Goal: Information Seeking & Learning: Learn about a topic

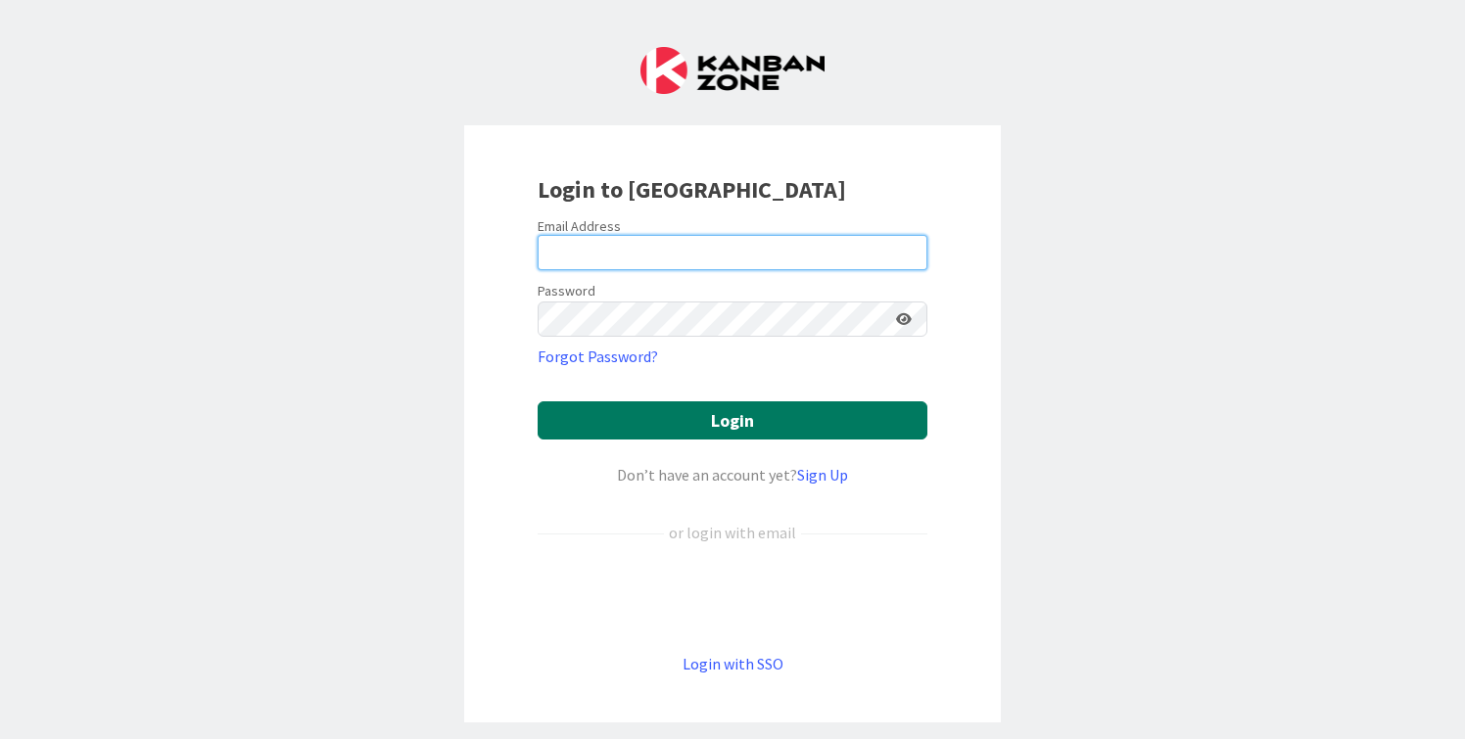
type input "[PERSON_NAME][EMAIL_ADDRESS][DOMAIN_NAME]"
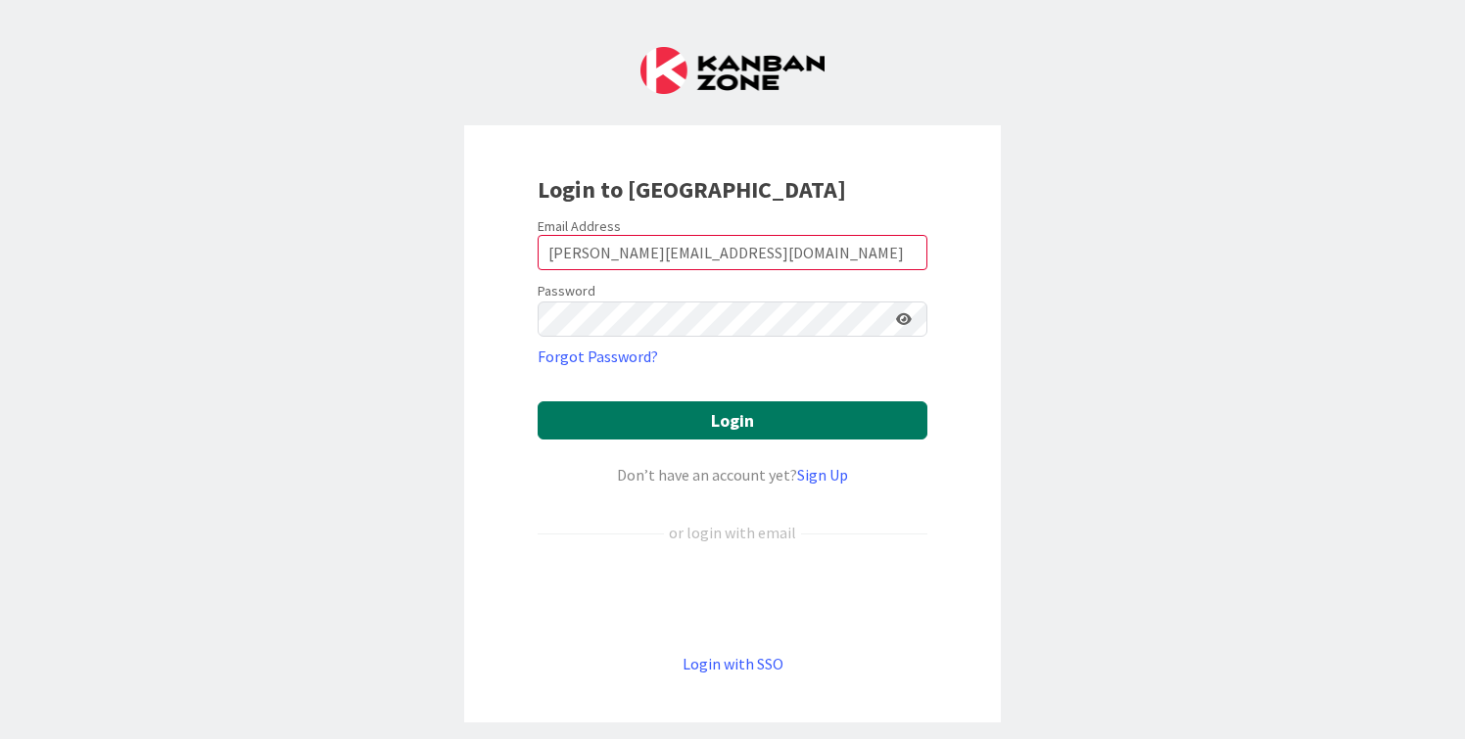
click at [650, 424] on button "Login" at bounding box center [733, 421] width 390 height 38
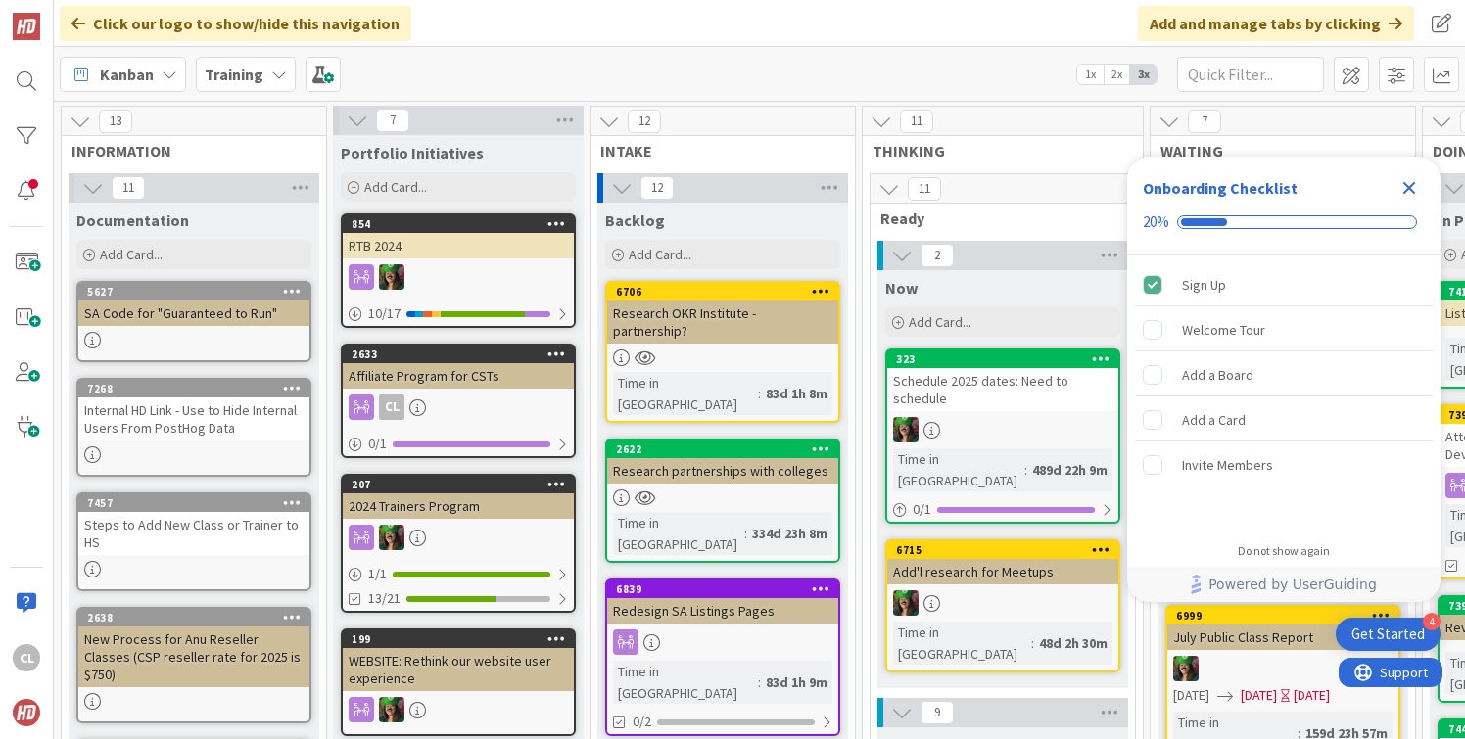
click at [1412, 186] on icon "Close Checklist" at bounding box center [1410, 188] width 13 height 13
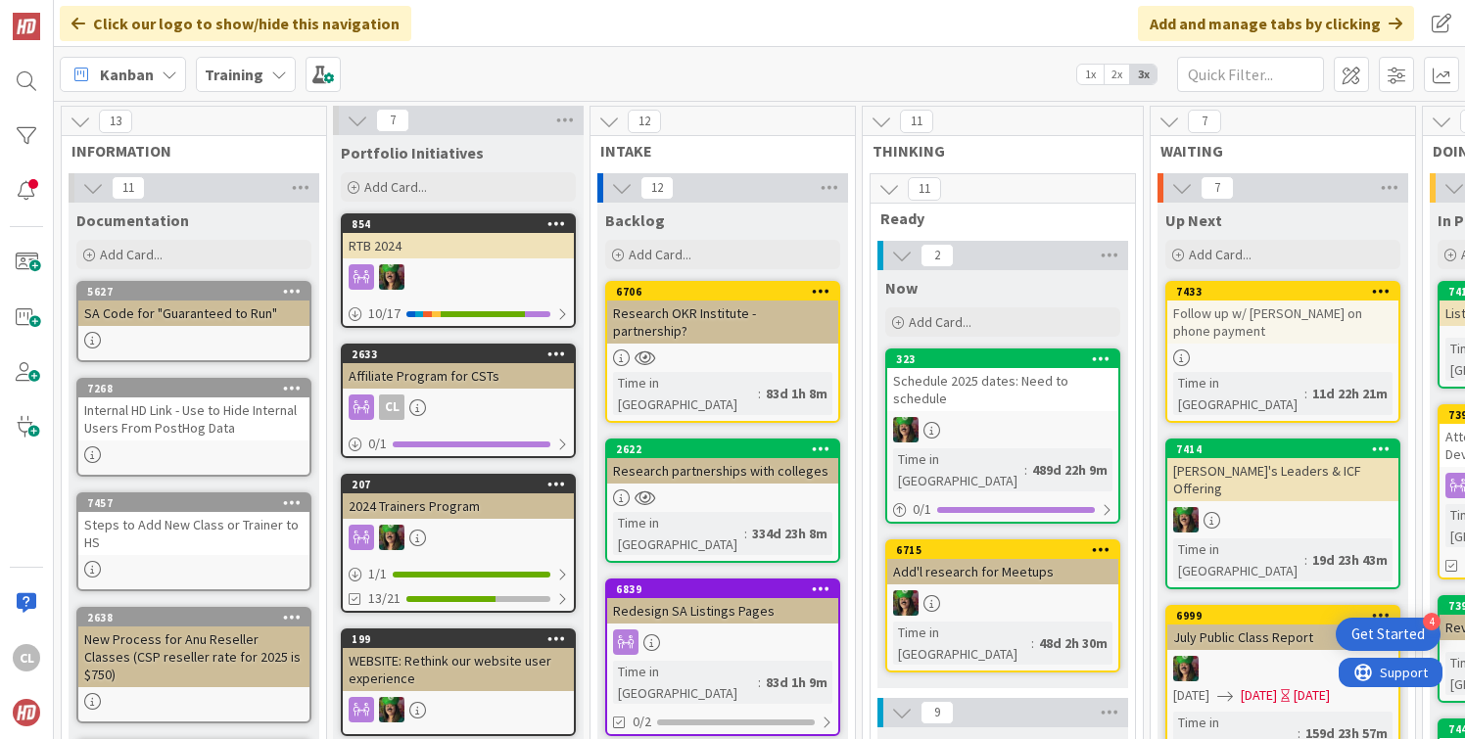
click at [237, 66] on b "Training" at bounding box center [234, 75] width 59 height 20
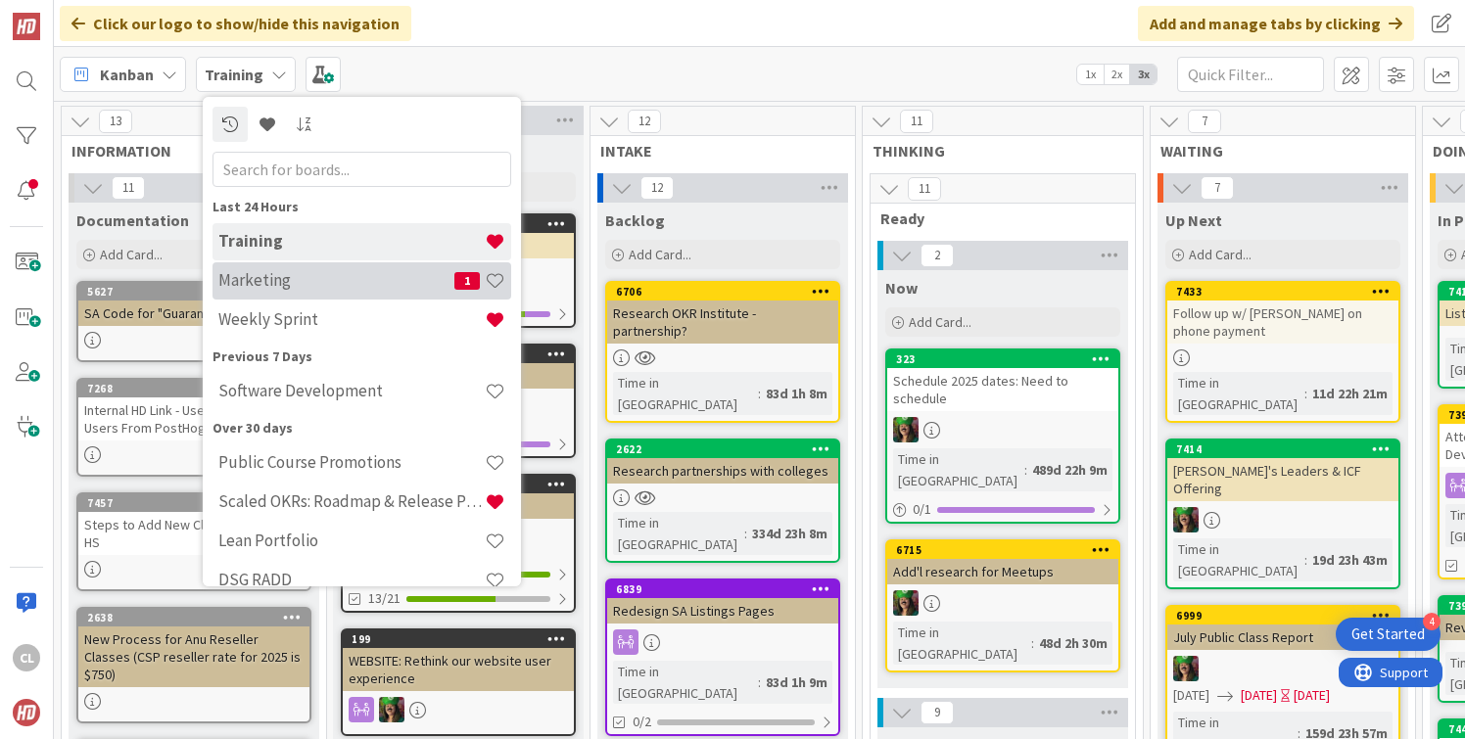
click at [291, 287] on h4 "Marketing" at bounding box center [336, 280] width 236 height 20
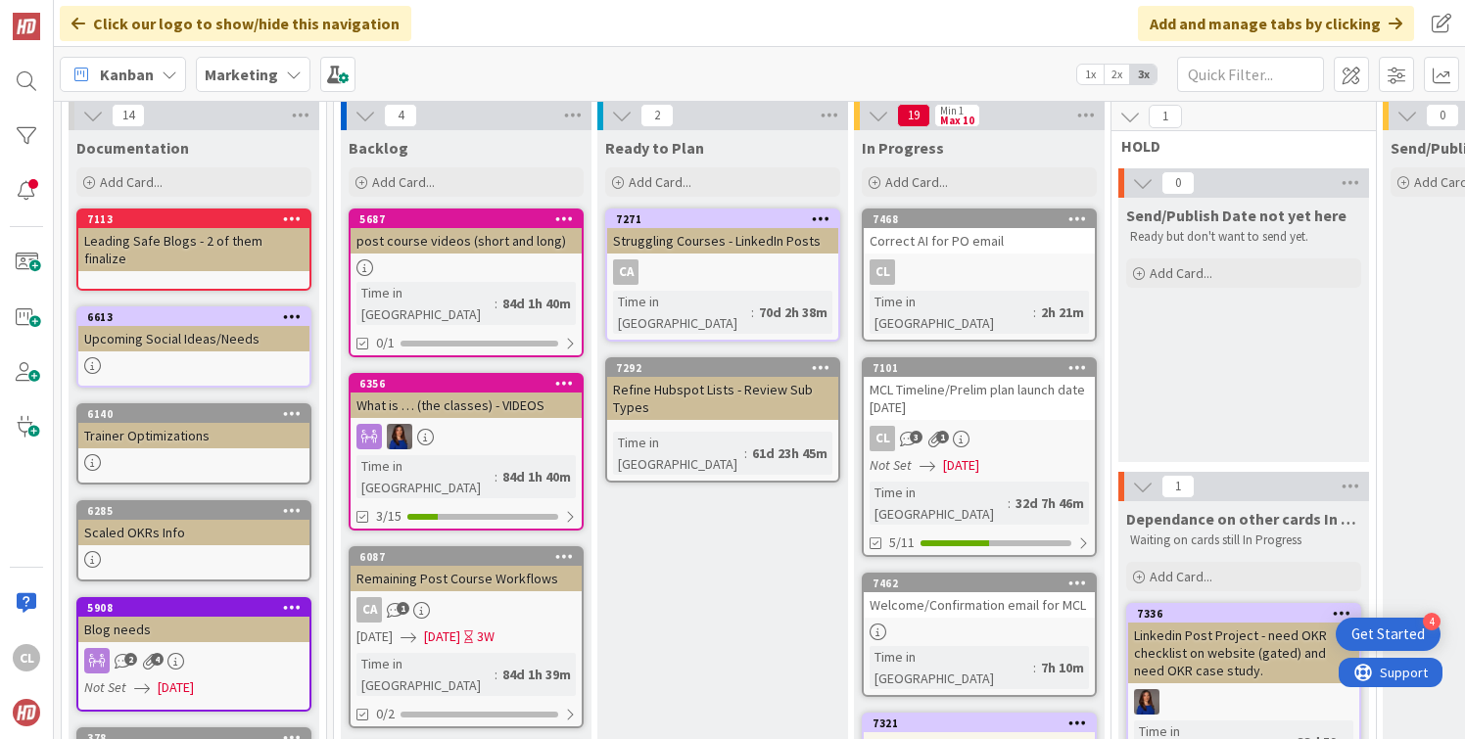
scroll to position [72, 1165]
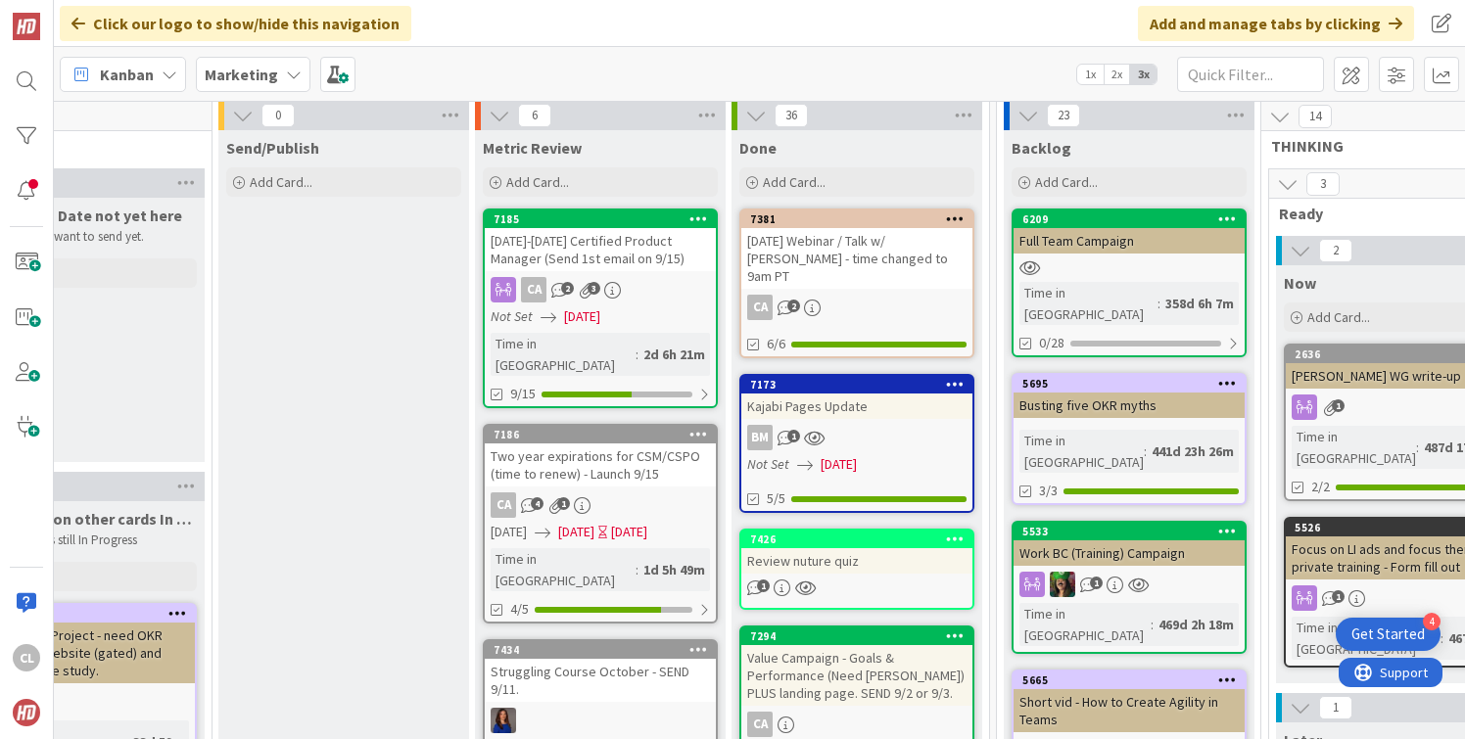
click at [869, 425] on div "BM 1" at bounding box center [856, 437] width 231 height 25
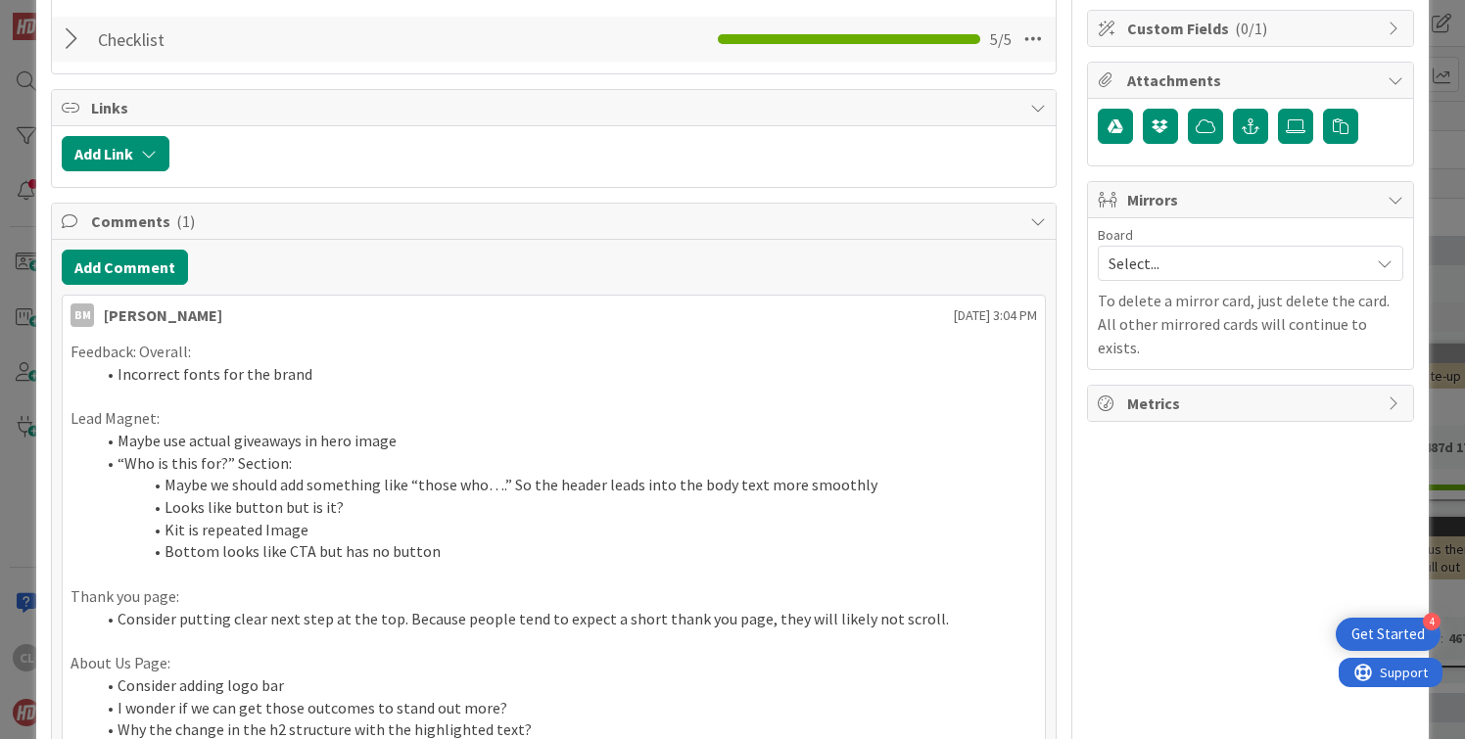
scroll to position [178, 0]
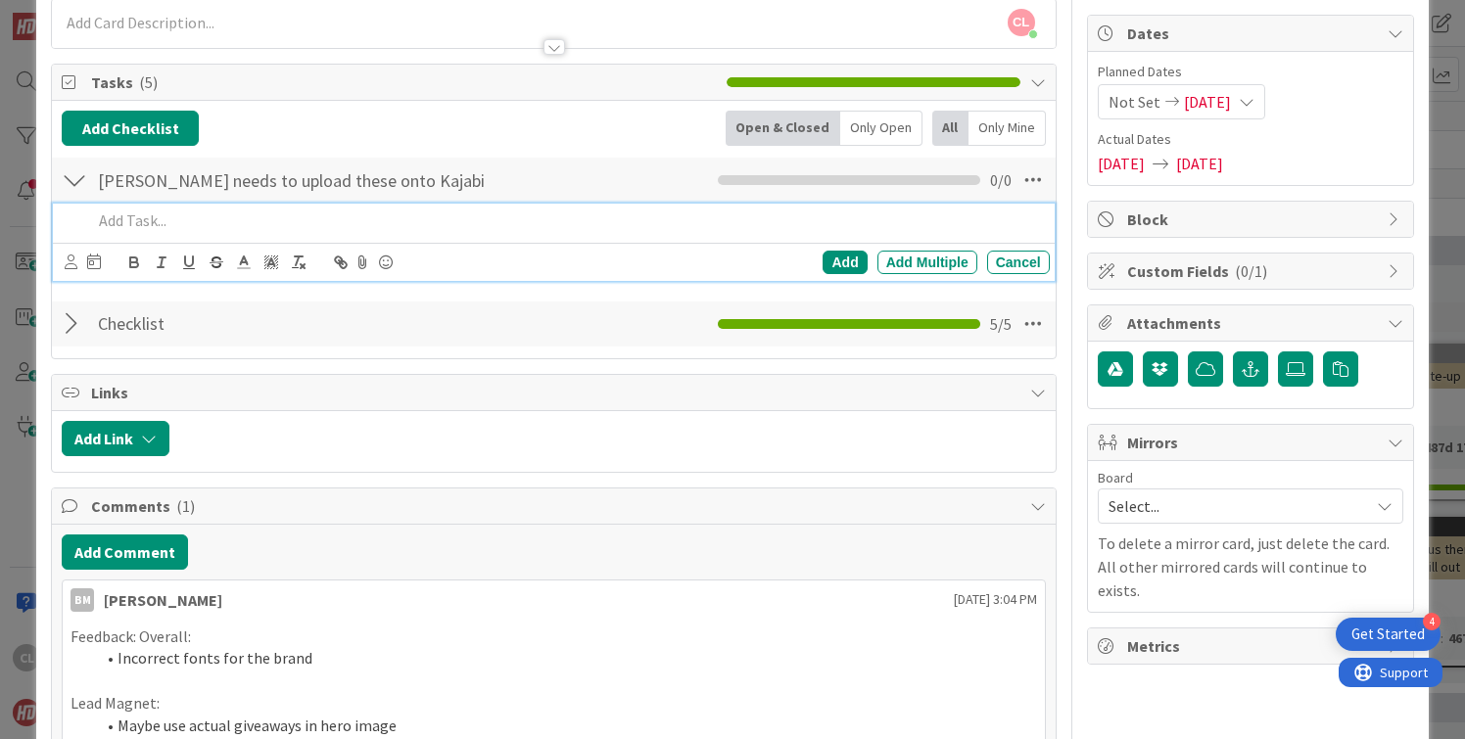
click at [341, 235] on div at bounding box center [566, 221] width 965 height 34
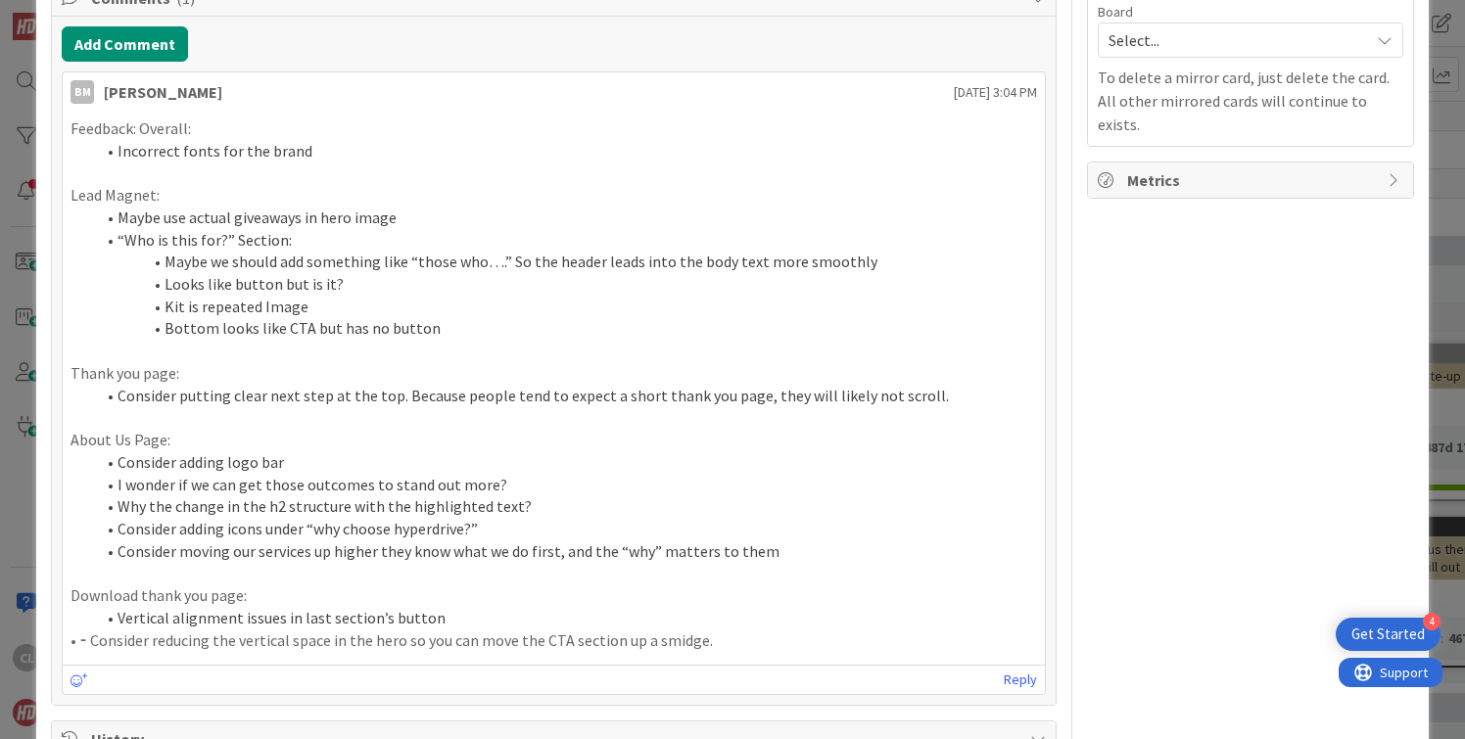
scroll to position [1178, 0]
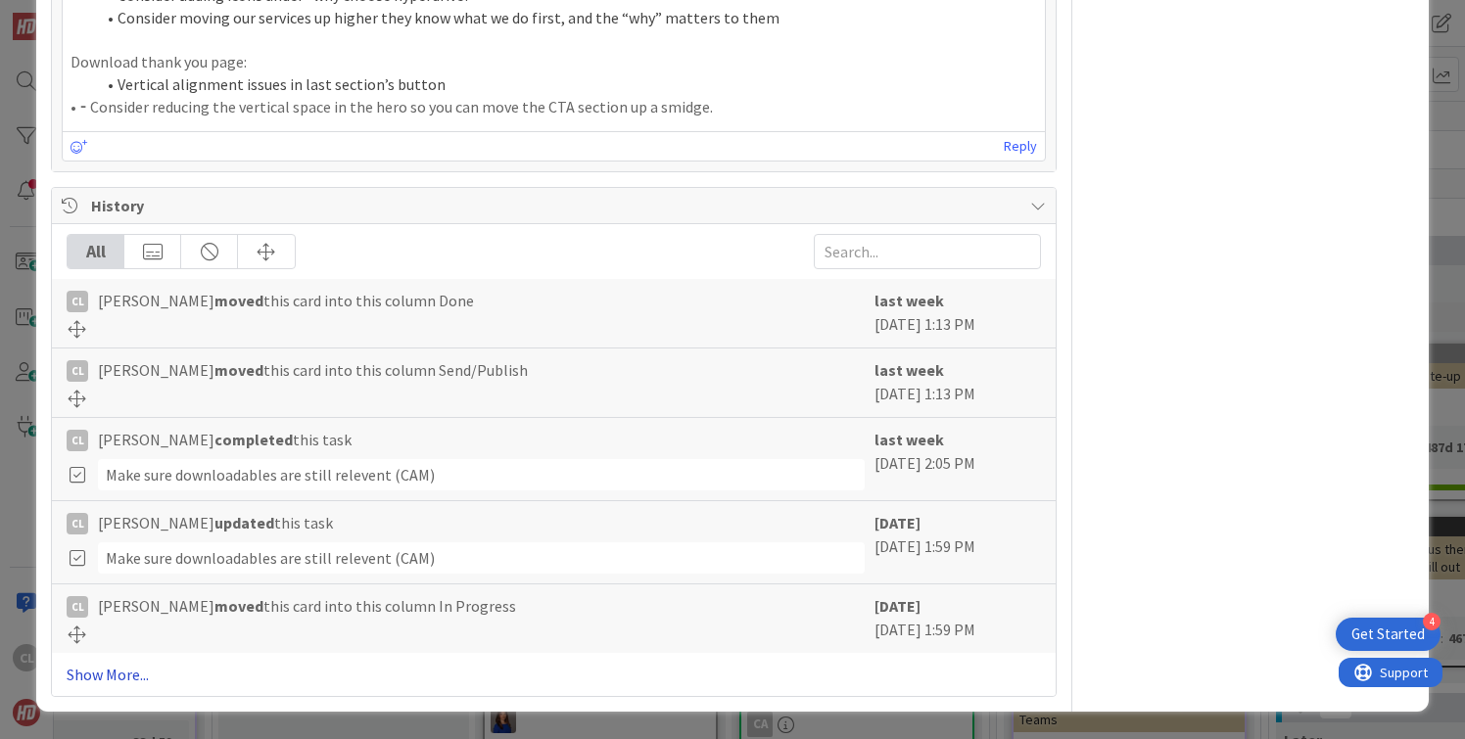
click at [114, 676] on link "Show More..." at bounding box center [554, 675] width 974 height 24
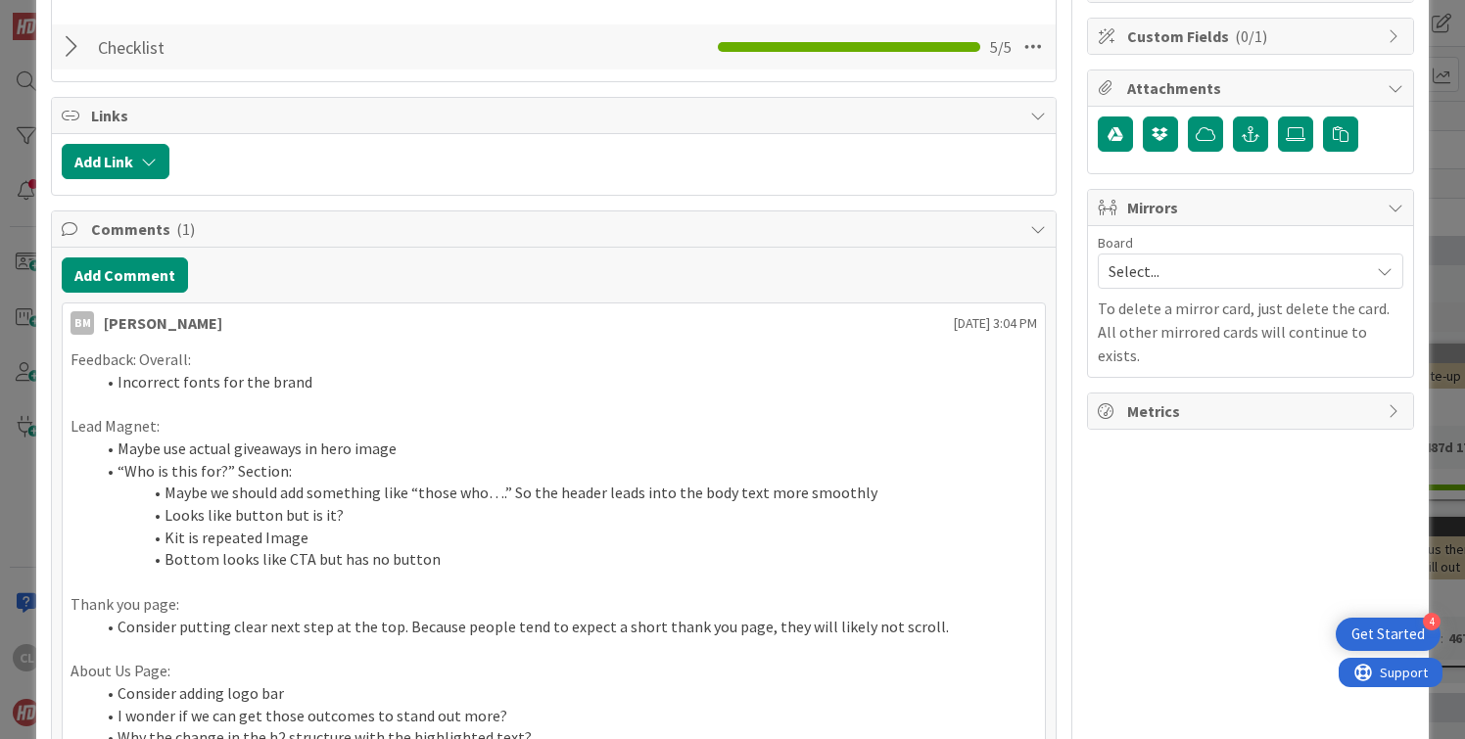
scroll to position [0, 0]
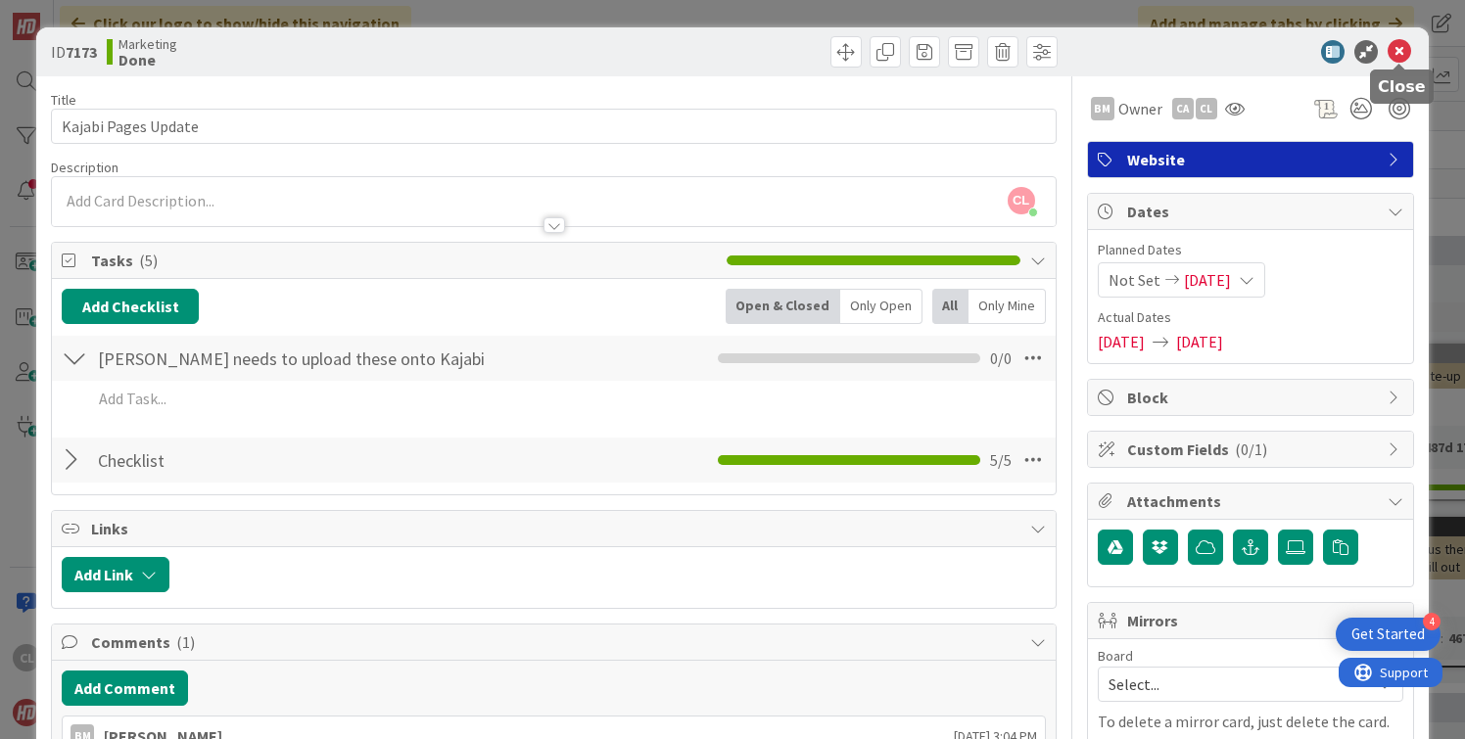
click at [1404, 59] on icon at bounding box center [1400, 52] width 24 height 24
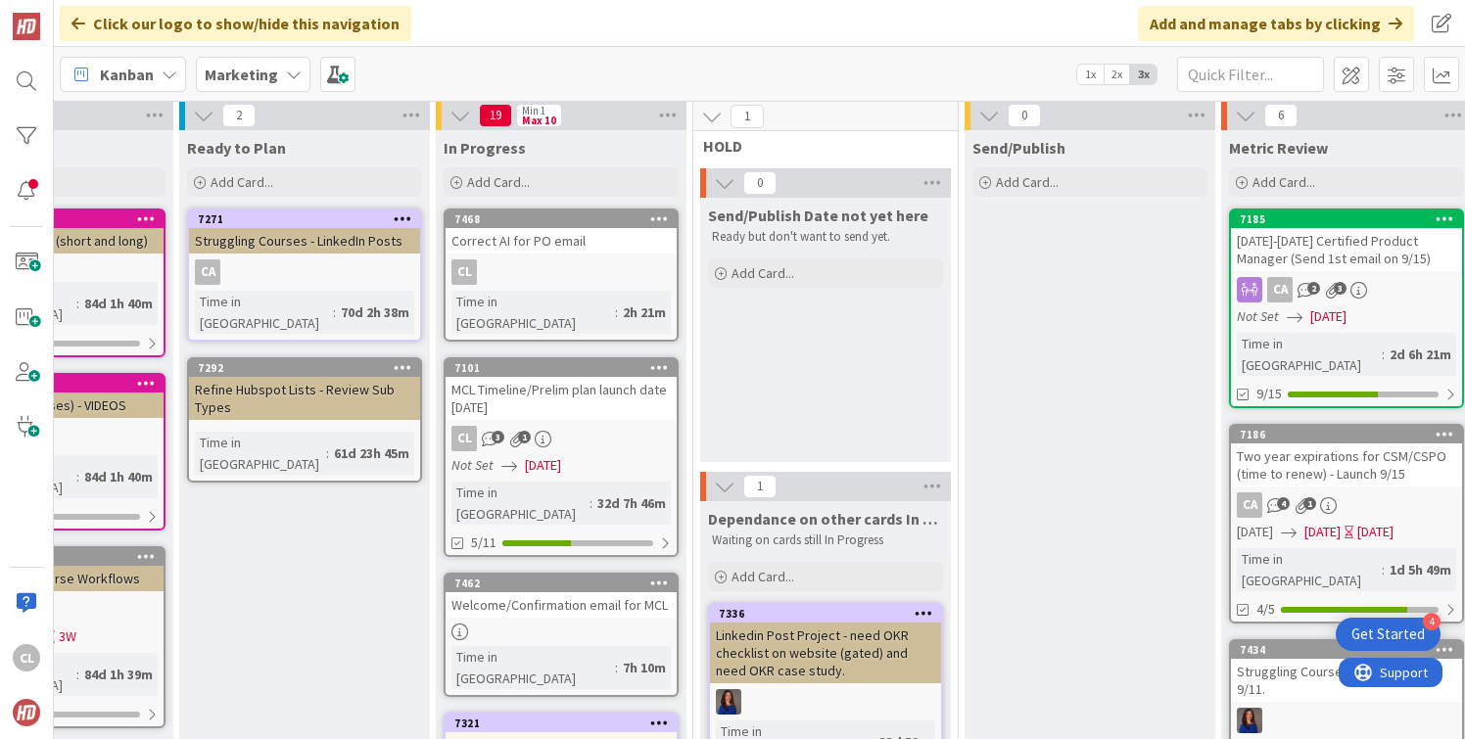
click at [541, 380] on div "MCL Timeline/Prelim plan launch date [DATE]" at bounding box center [561, 398] width 231 height 43
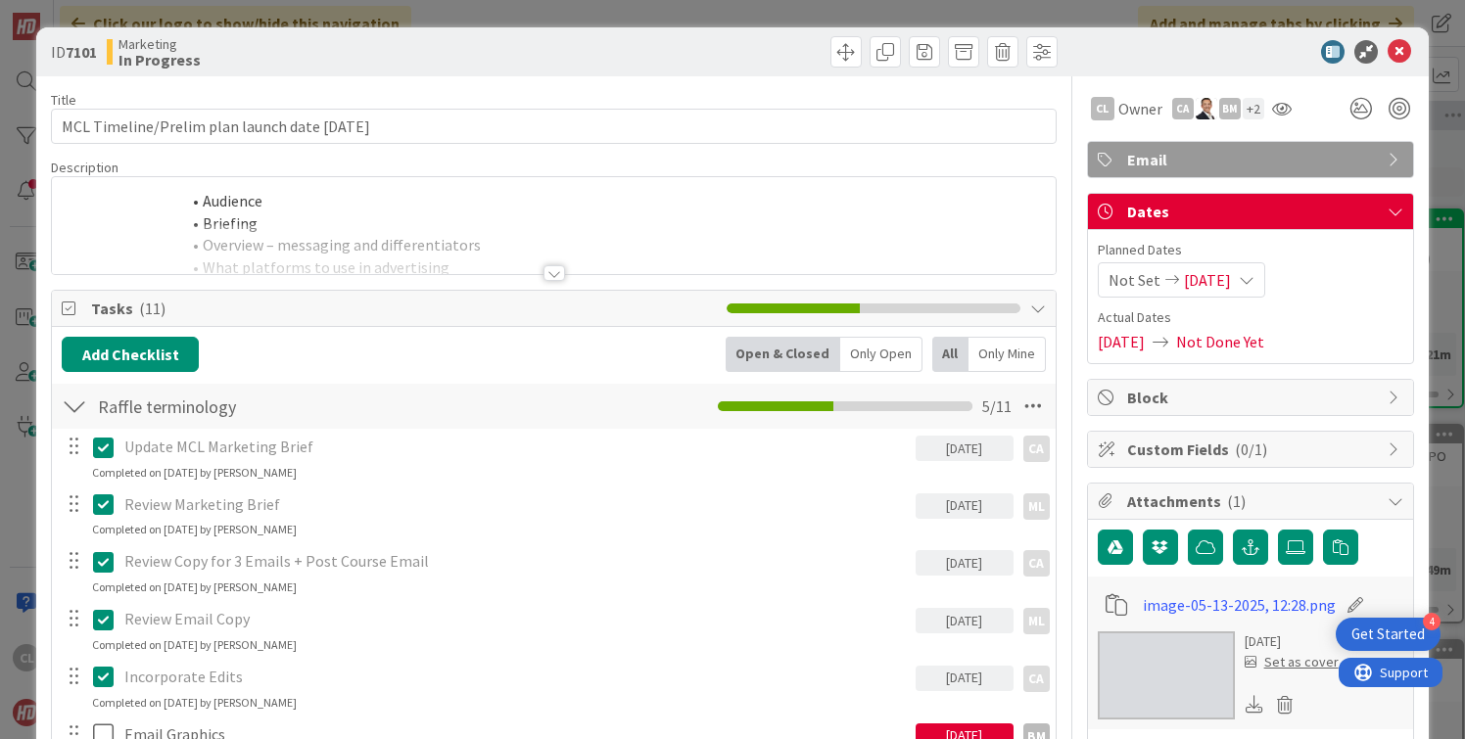
click at [488, 238] on div at bounding box center [553, 249] width 1003 height 50
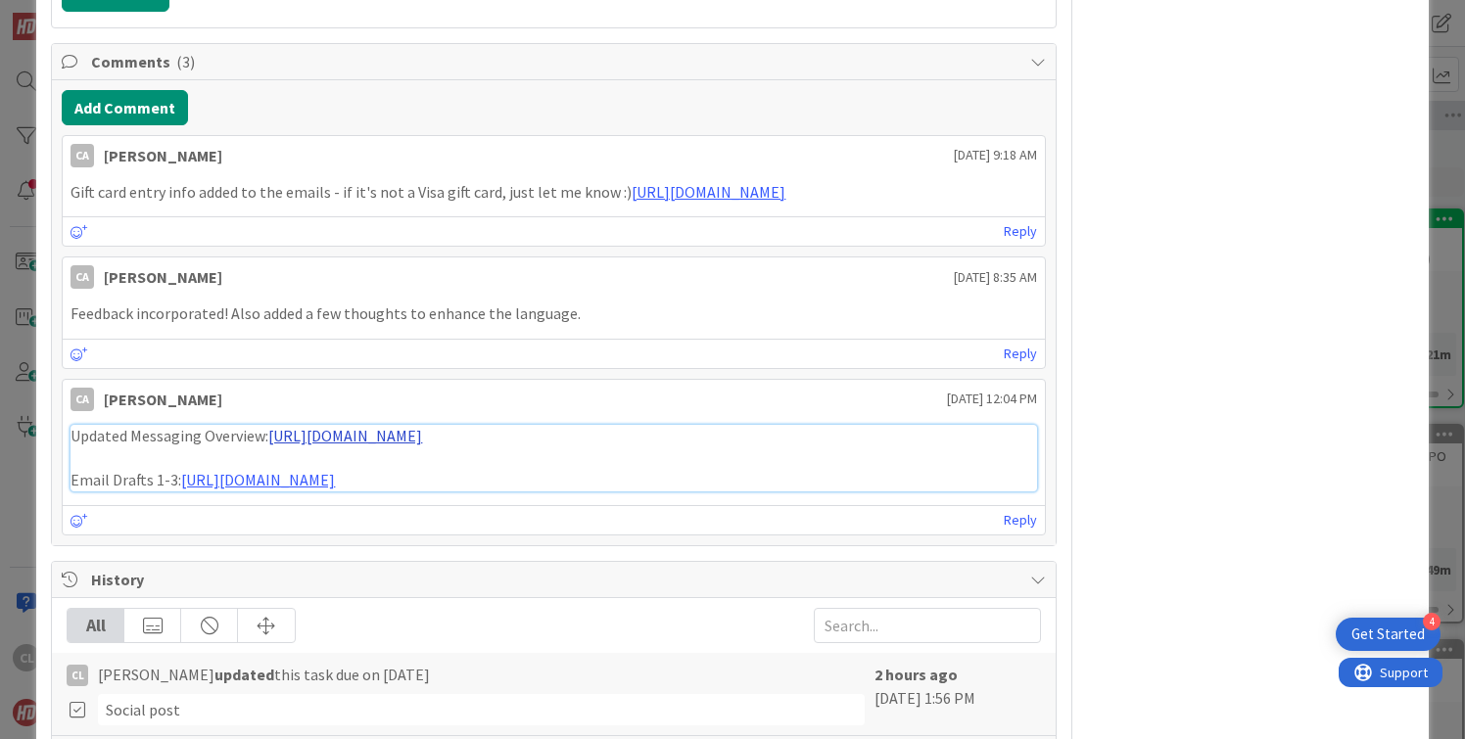
click at [340, 446] on link "[URL][DOMAIN_NAME]" at bounding box center [345, 436] width 154 height 20
